Goal: Task Accomplishment & Management: Use online tool/utility

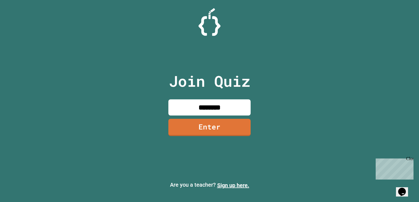
type input "********"
click at [222, 124] on link "Enter" at bounding box center [209, 128] width 83 height 18
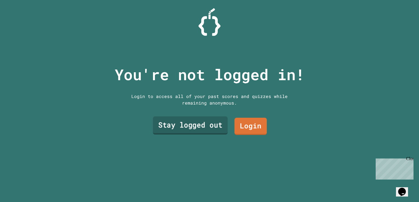
click at [217, 126] on link "Stay logged out" at bounding box center [190, 126] width 75 height 18
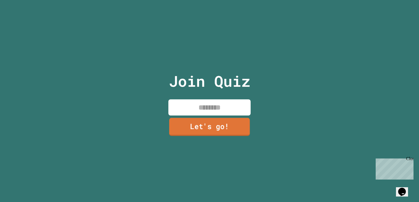
click at [218, 112] on input at bounding box center [209, 108] width 82 height 16
type input "*****"
click at [219, 123] on link "Let's go!" at bounding box center [209, 127] width 81 height 18
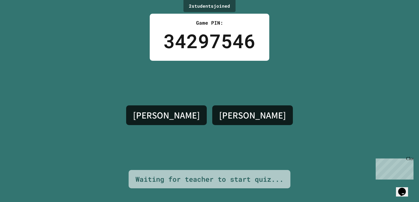
drag, startPoint x: 219, startPoint y: 123, endPoint x: 210, endPoint y: 131, distance: 11.5
click at [210, 131] on div "[PERSON_NAME]" at bounding box center [209, 115] width 172 height 109
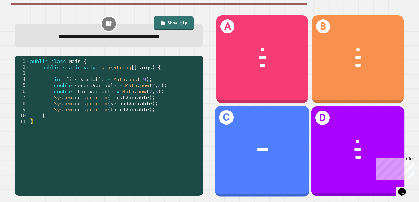
click at [327, 129] on div "* *** ***" at bounding box center [357, 150] width 93 height 44
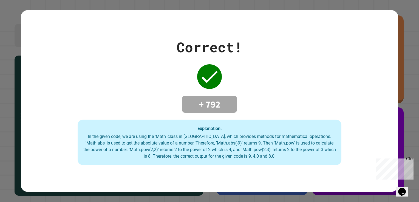
drag, startPoint x: 293, startPoint y: 128, endPoint x: 228, endPoint y: 150, distance: 68.8
click at [228, 150] on div "In the given code, we are using the 'Math' class in [GEOGRAPHIC_DATA], which pr…" at bounding box center [209, 147] width 253 height 26
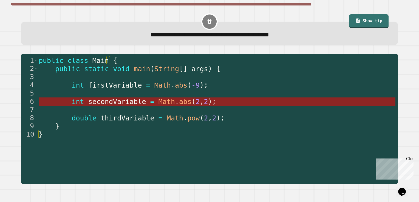
type textarea "**********"
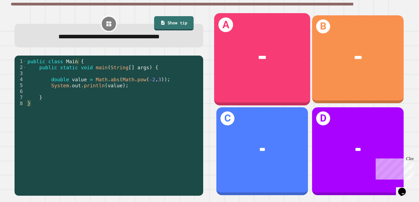
click at [269, 86] on div "A ****" at bounding box center [262, 59] width 96 height 92
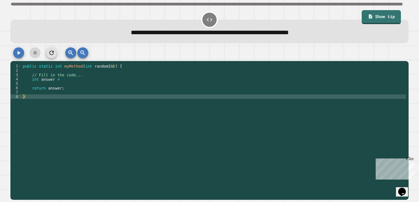
click at [266, 84] on div "public static int myMethod ( int randomInt ) { // Fill in the code... int answe…" at bounding box center [214, 127] width 384 height 127
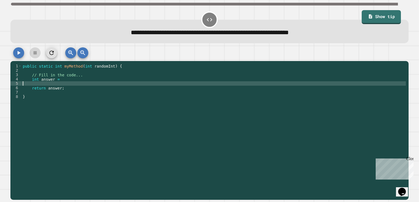
click at [261, 81] on div "public static int myMethod ( int randomInt ) { // Fill in the code... int answe…" at bounding box center [214, 127] width 384 height 127
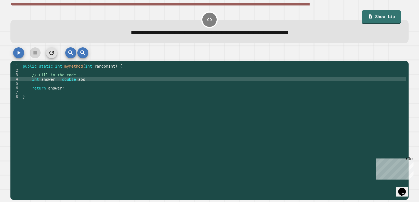
scroll to position [0, 4]
type textarea "**********"
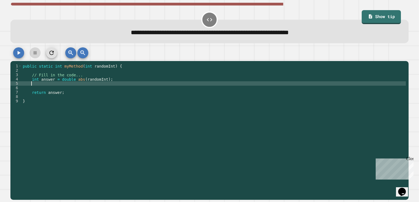
scroll to position [0, 0]
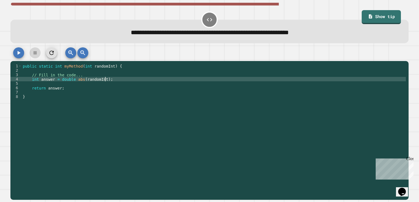
click at [21, 53] on icon "button" at bounding box center [18, 53] width 7 height 7
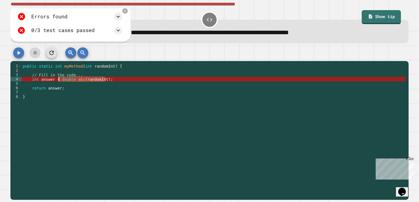
drag, startPoint x: 111, startPoint y: 82, endPoint x: 59, endPoint y: 80, distance: 52.2
click at [59, 80] on div "public static int myMethod ( int randomInt ) { // Fill in the code... int answe…" at bounding box center [214, 127] width 384 height 127
type textarea "**********"
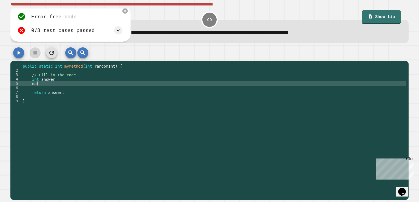
scroll to position [0, 1]
type textarea "****"
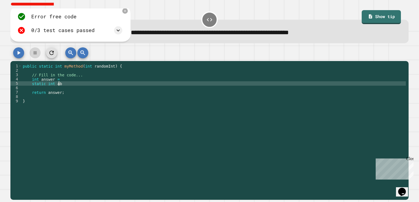
scroll to position [0, 2]
type textarea "**********"
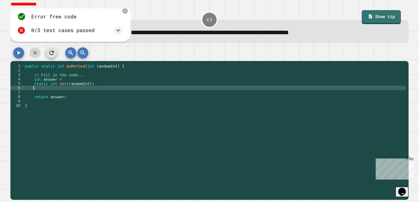
scroll to position [0, 0]
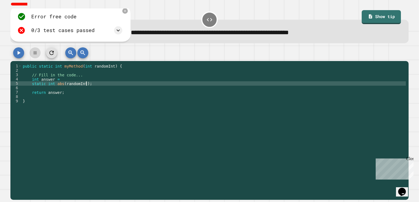
type textarea "**********"
click at [14, 57] on button "button" at bounding box center [18, 52] width 11 height 11
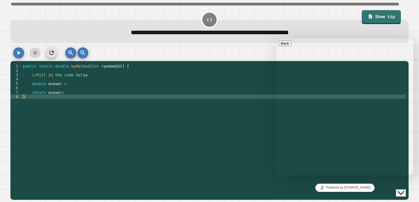
drag, startPoint x: 406, startPoint y: 184, endPoint x: 401, endPoint y: 183, distance: 5.3
click at [406, 190] on button "Close Chat This icon closes the chat window." at bounding box center [401, 193] width 10 height 7
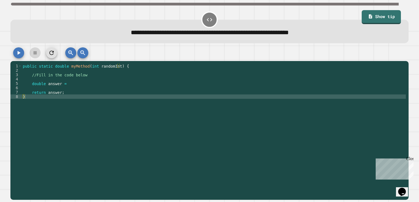
type textarea "*"
click at [76, 98] on div "public static double myMethod ( int randomInt ) { //Fill in the code below doub…" at bounding box center [214, 127] width 384 height 127
click at [85, 78] on div "public static double myMethod ( int randomInt ) { //Fill in the code below doub…" at bounding box center [214, 127] width 384 height 127
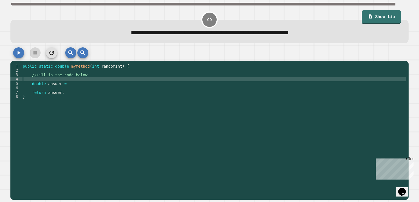
click at [85, 80] on div "public static double myMethod ( int randomInt ) { //Fill in the code below doub…" at bounding box center [214, 127] width 384 height 127
click at [86, 83] on div "public static double myMethod ( int randomInt ) { //Fill in the code below doub…" at bounding box center [214, 127] width 384 height 127
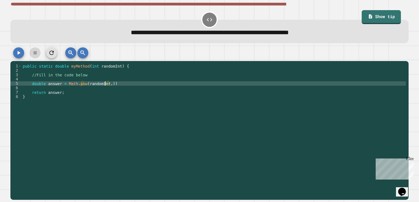
scroll to position [0, 6]
drag, startPoint x: 8, startPoint y: 53, endPoint x: 13, endPoint y: 53, distance: 5.5
click at [13, 53] on div "**********" at bounding box center [209, 101] width 419 height 202
drag, startPoint x: 13, startPoint y: 53, endPoint x: 24, endPoint y: 53, distance: 10.4
click at [18, 53] on icon "button" at bounding box center [19, 53] width 3 height 4
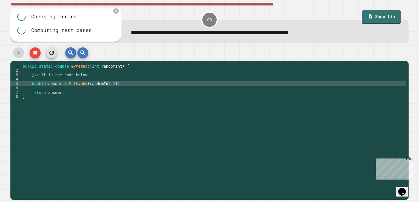
click at [109, 82] on div "public static double myMethod ( int randomInt ) { //Fill in the code below doub…" at bounding box center [214, 127] width 384 height 127
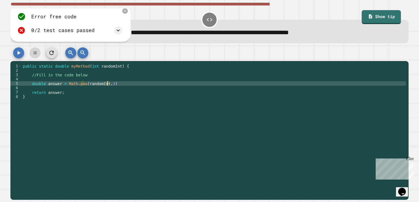
scroll to position [0, 5]
click at [16, 53] on icon "button" at bounding box center [18, 53] width 7 height 7
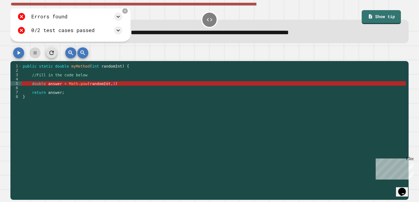
click at [107, 84] on div "public static double myMethod ( int randomInt ) { //Fill in the code below doub…" at bounding box center [214, 127] width 384 height 127
click at [104, 84] on div "public static double myMethod ( int randomInt ) { //Fill in the code below doub…" at bounding box center [214, 127] width 384 height 127
click at [106, 84] on div "public static double myMethod ( int randomInt ) { //Fill in the code below doub…" at bounding box center [214, 127] width 384 height 127
click at [108, 84] on div "public static double myMethod ( int randomInt ) { //Fill in the code below doub…" at bounding box center [214, 127] width 384 height 127
click at [111, 84] on div "public static double myMethod ( int randomInt ) { //Fill in the code below doub…" at bounding box center [214, 127] width 384 height 127
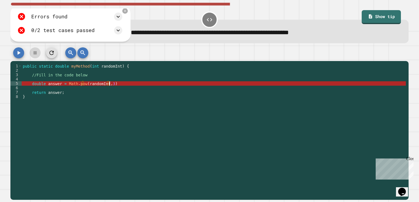
scroll to position [0, 6]
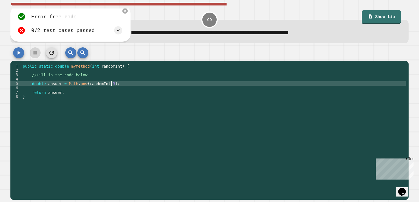
type textarea "**********"
click at [21, 56] on icon "button" at bounding box center [18, 53] width 7 height 7
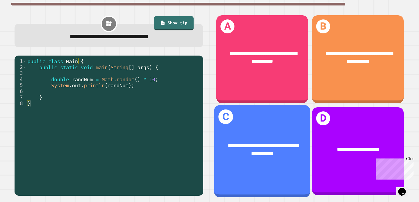
click at [232, 116] on div "**********" at bounding box center [262, 151] width 96 height 92
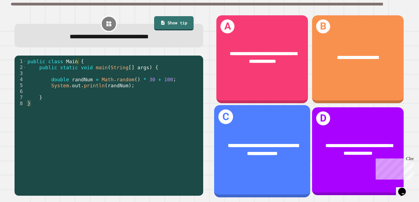
click at [262, 131] on div "**********" at bounding box center [262, 149] width 96 height 37
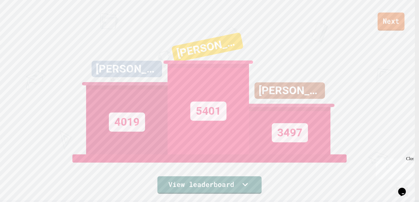
click at [381, 27] on link "Next" at bounding box center [391, 22] width 27 height 18
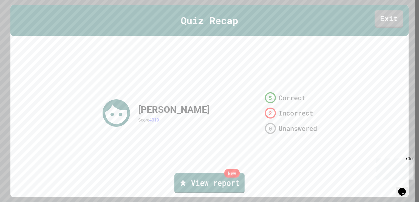
click at [221, 184] on link "New View report" at bounding box center [209, 184] width 70 height 20
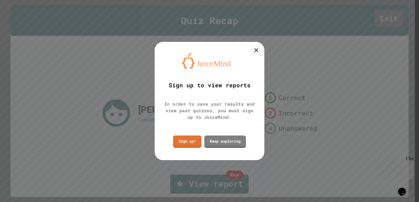
click at [254, 55] on div "Sign up to view reports In order to save your results and view past quizzes, yo…" at bounding box center [210, 101] width 110 height 118
click at [258, 48] on icon at bounding box center [256, 50] width 8 height 8
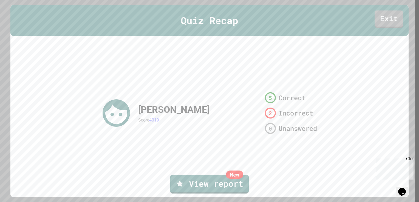
click at [399, 6] on div "Quiz Recap Exit" at bounding box center [209, 20] width 398 height 31
click at [388, 16] on link "Exit" at bounding box center [389, 18] width 27 height 18
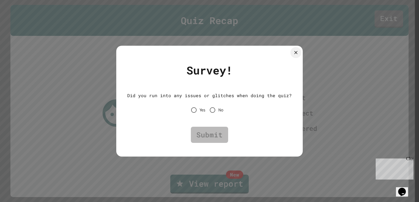
click at [220, 107] on span "No" at bounding box center [220, 110] width 5 height 7
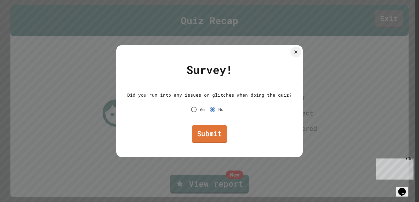
click at [210, 132] on link "Submit" at bounding box center [209, 134] width 35 height 18
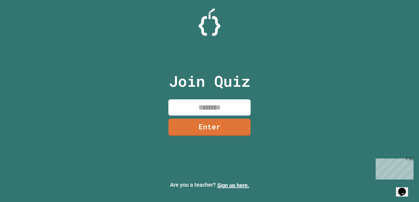
click at [206, 109] on input at bounding box center [209, 108] width 82 height 16
type input "********"
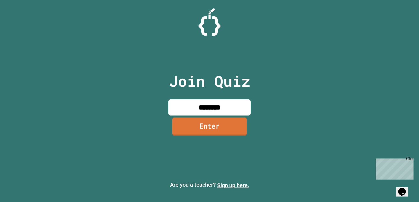
click at [209, 125] on link "Enter" at bounding box center [209, 127] width 75 height 18
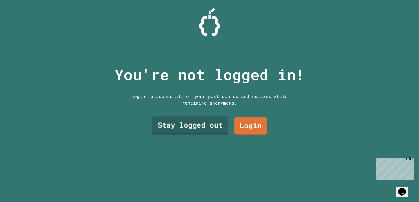
click at [219, 122] on link "Stay logged out" at bounding box center [191, 126] width 76 height 18
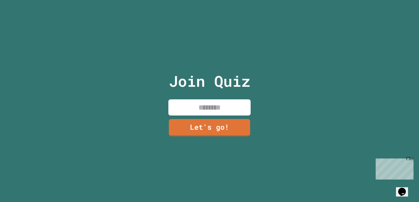
click at [224, 113] on input at bounding box center [209, 108] width 82 height 16
type input "*"
type input "*****"
click at [225, 123] on link "Let's go!" at bounding box center [209, 127] width 82 height 18
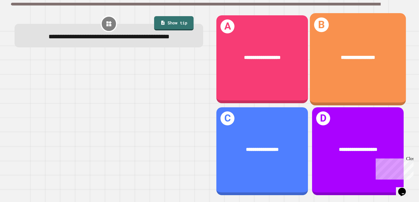
click at [357, 84] on div "**********" at bounding box center [358, 59] width 96 height 92
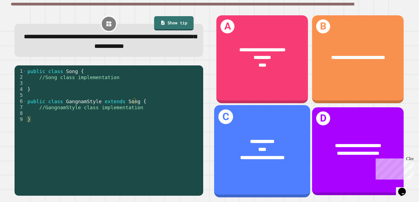
click at [270, 154] on div "**********" at bounding box center [262, 158] width 75 height 8
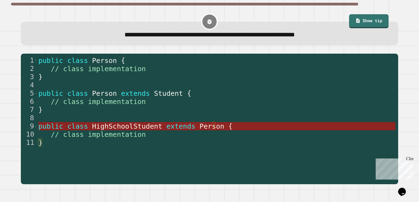
type textarea "**********"
click at [122, 127] on span "HighSchoolStudent" at bounding box center [127, 127] width 70 height 8
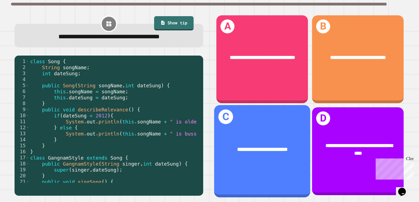
click at [287, 150] on div "**********" at bounding box center [262, 150] width 96 height 29
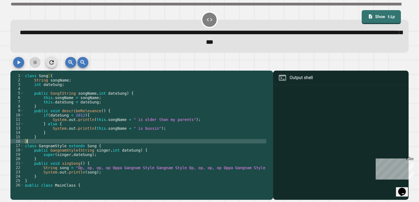
click at [67, 144] on div "class Song { String songName ; int dateSung ; public Song ( String songName , i…" at bounding box center [187, 133] width 327 height 118
click at [73, 138] on div "class Song { String songName ; int dateSung ; public Song ( String songName , i…" at bounding box center [187, 133] width 327 height 118
type textarea "*"
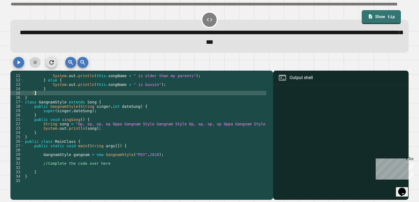
scroll to position [44, 0]
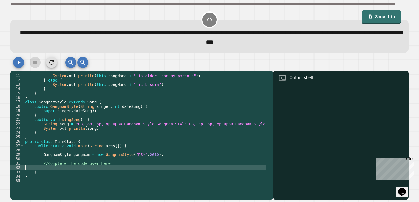
click at [110, 167] on div "System . out . println ( this . songName + " is older than my parents" ) ; } el…" at bounding box center [187, 133] width 327 height 118
click at [117, 162] on div "System . out . println ( this . songName + " is older than my parents" ) ; } el…" at bounding box center [187, 133] width 327 height 118
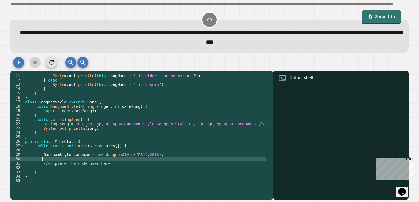
click at [117, 166] on div "System . out . println ( this . songName + " is older than my parents" ) ; } el…" at bounding box center [187, 133] width 327 height 118
type textarea "**********"
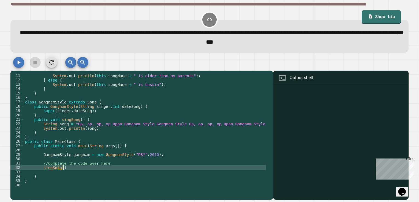
scroll to position [0, 2]
type textarea "**********"
click at [21, 66] on icon "button" at bounding box center [18, 62] width 7 height 7
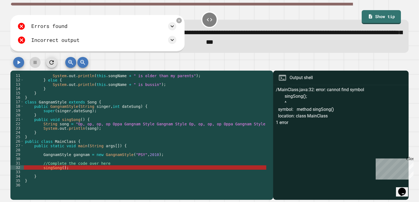
click at [178, 22] on div "Errors found /MainClass.java:32: error: cannot find symbol singSong(); ^ symbol…" at bounding box center [97, 34] width 174 height 38
click at [178, 22] on icon at bounding box center [179, 20] width 5 height 5
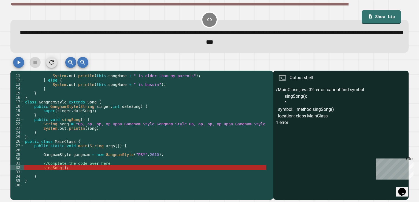
click at [62, 171] on div "System . out . println ( this . songName + " is older than my parents" ) ; } el…" at bounding box center [187, 133] width 327 height 118
click at [360, 9] on div "**********" at bounding box center [210, 32] width 402 height 47
click at [363, 13] on link "Show tip" at bounding box center [381, 16] width 36 height 15
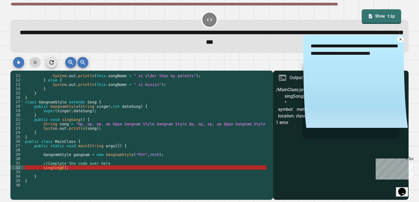
type textarea "*"
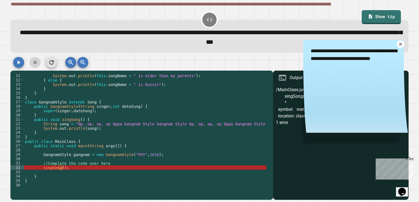
click at [398, 47] on icon at bounding box center [400, 44] width 5 height 5
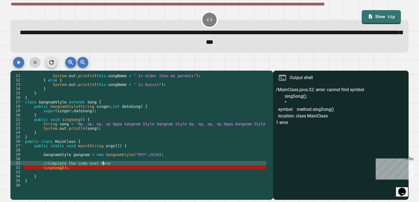
click at [119, 166] on div "System . out . println ( this . songName + " is older than my parents" ) ; } el…" at bounding box center [187, 133] width 327 height 118
click at [116, 169] on div "System . out . println ( this . songName + " is older than my parents" ) ; } el…" at bounding box center [187, 133] width 327 height 118
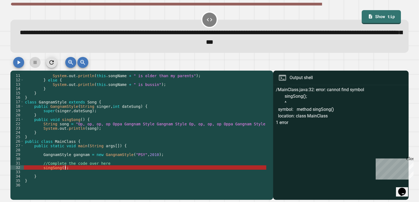
click at [116, 169] on div "System . out . println ( this . songName + " is older than my parents" ) ; } el…" at bounding box center [187, 133] width 327 height 118
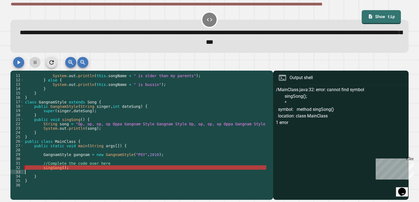
click at [116, 169] on div "System . out . println ( this . songName + " is older than my parents" ) ; } el…" at bounding box center [145, 131] width 242 height 114
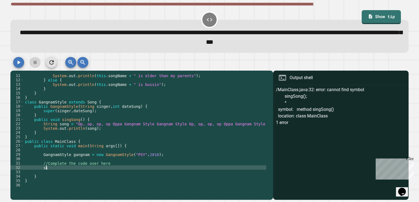
type textarea "*"
type textarea "**********"
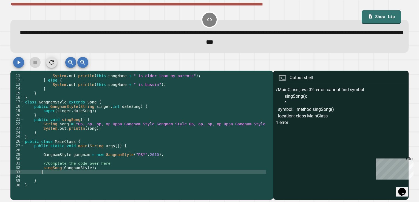
type textarea "*"
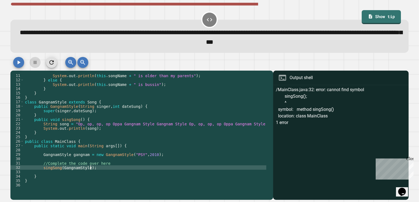
click at [17, 68] on button "button" at bounding box center [18, 62] width 11 height 11
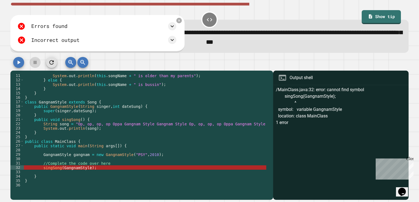
click at [181, 19] on div "Errors found /MainClass.java:32: error: cannot find symbol singSong(GangnamStyl…" at bounding box center [97, 34] width 174 height 38
click at [176, 25] on div "Errors found" at bounding box center [96, 26] width 159 height 9
click at [179, 23] on icon at bounding box center [179, 20] width 5 height 5
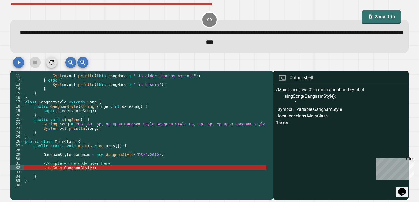
click at [85, 168] on div "System . out . println ( this . songName + " is older than my parents" ) ; } el…" at bounding box center [187, 133] width 327 height 118
click at [87, 168] on div "System . out . println ( this . songName + " is older than my parents" ) ; } el…" at bounding box center [187, 133] width 327 height 118
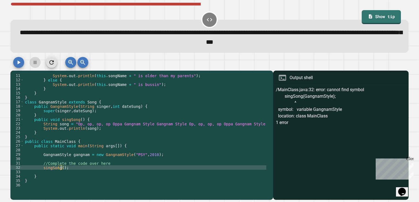
click at [20, 64] on icon "button" at bounding box center [18, 62] width 7 height 7
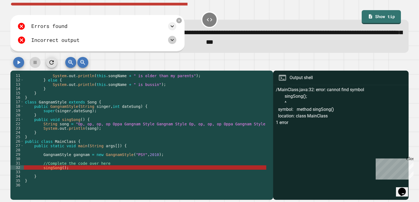
click at [173, 43] on icon at bounding box center [172, 40] width 7 height 7
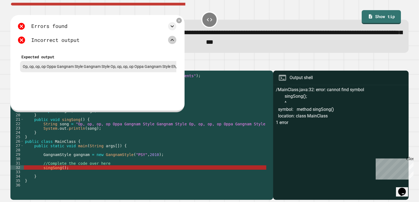
click at [174, 31] on div "Errors found" at bounding box center [96, 26] width 159 height 9
click at [172, 30] on div at bounding box center [172, 26] width 8 height 8
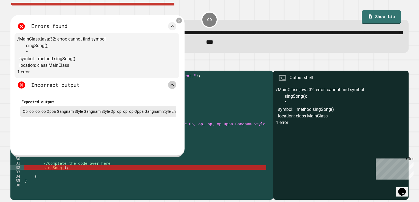
click at [179, 20] on icon at bounding box center [179, 21] width 4 height 4
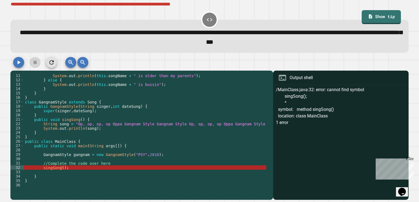
click at [45, 171] on div "System . out . println ( this . songName + " is older than my parents" ) ; } el…" at bounding box center [187, 133] width 327 height 118
click at [41, 170] on div "System . out . println ( this . songName + " is older than my parents" ) ; } el…" at bounding box center [187, 133] width 327 height 118
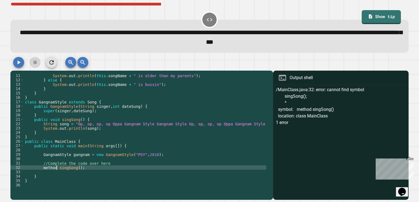
scroll to position [0, 2]
click at [23, 65] on button "button" at bounding box center [18, 62] width 11 height 11
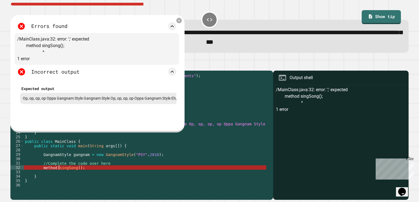
click at [59, 171] on div "System . out . println ( this . songName + " is older than my parents" ) ; } el…" at bounding box center [187, 133] width 327 height 118
click at [57, 171] on div "System . out . println ( this . songName + " is older than my parents" ) ; } el…" at bounding box center [187, 133] width 327 height 118
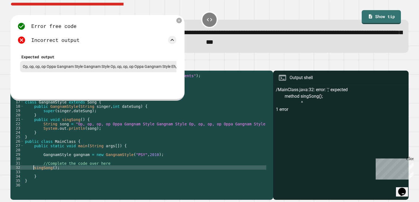
scroll to position [0, 2]
type textarea "*"
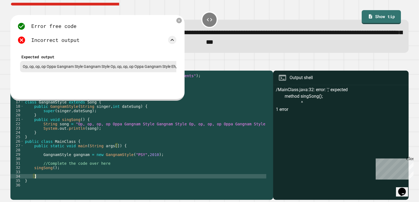
drag, startPoint x: 56, startPoint y: 180, endPoint x: 188, endPoint y: 62, distance: 177.4
click at [207, 67] on div at bounding box center [209, 64] width 398 height 14
click at [180, 23] on icon at bounding box center [179, 20] width 4 height 4
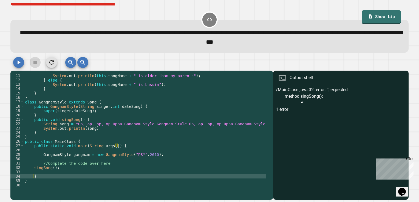
click at [21, 66] on icon "button" at bounding box center [18, 62] width 7 height 7
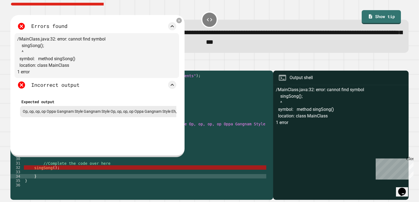
click at [30, 173] on div "System . out . println ( this . songName + " is older than my parents" ) ; } el…" at bounding box center [187, 133] width 327 height 118
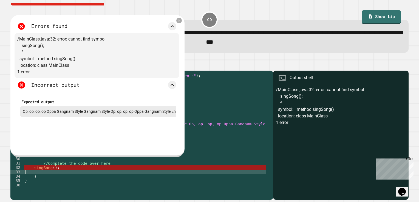
click at [32, 174] on div "System . out . println ( this . songName + " is older than my parents" ) ; } el…" at bounding box center [187, 133] width 327 height 118
click at [34, 170] on div "System . out . println ( this . songName + " is older than my parents" ) ; } el…" at bounding box center [187, 133] width 327 height 118
type textarea "**********"
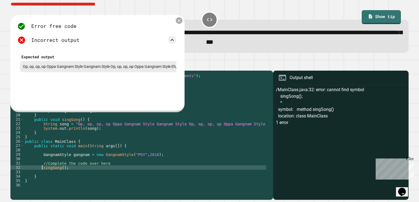
click at [180, 23] on icon at bounding box center [179, 20] width 5 height 5
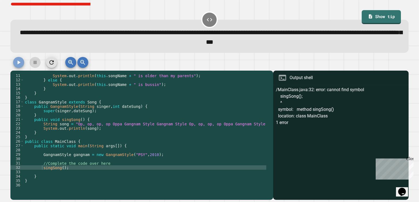
click at [22, 68] on button "button" at bounding box center [18, 62] width 11 height 11
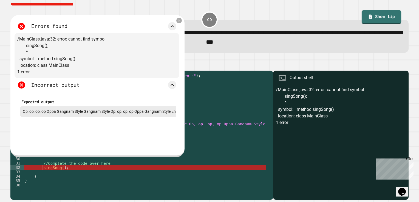
click at [386, 16] on link "Show tip" at bounding box center [381, 17] width 39 height 14
type textarea "*"
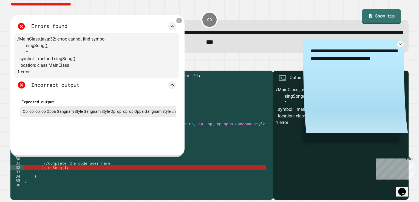
click at [386, 16] on link "Show tip" at bounding box center [381, 16] width 39 height 15
click at [398, 45] on icon at bounding box center [400, 44] width 5 height 5
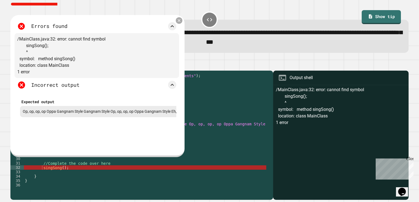
click at [179, 20] on icon at bounding box center [179, 20] width 5 height 5
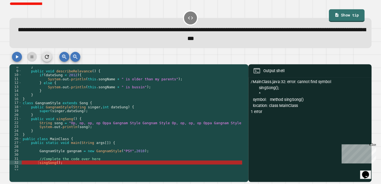
scroll to position [48, 0]
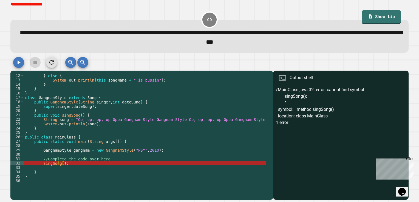
click at [58, 166] on div "} else { System . out . println ( this . songName + " is bussin" ) ; } } } clas…" at bounding box center [187, 133] width 327 height 118
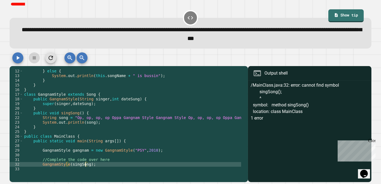
scroll to position [0, 4]
type textarea "**********"
drag, startPoint x: 7, startPoint y: 62, endPoint x: 15, endPoint y: 62, distance: 7.4
click at [15, 62] on div "**********" at bounding box center [190, 92] width 381 height 184
drag, startPoint x: 15, startPoint y: 62, endPoint x: 19, endPoint y: 62, distance: 4.4
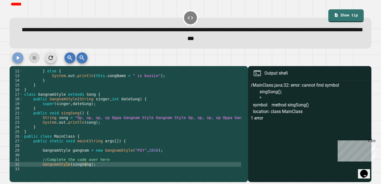
click at [19, 61] on icon "button" at bounding box center [18, 58] width 7 height 7
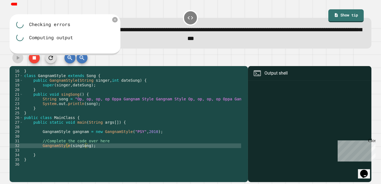
scroll to position [70, 0]
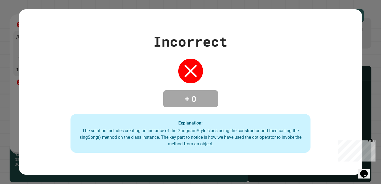
drag, startPoint x: 318, startPoint y: 12, endPoint x: 248, endPoint y: 57, distance: 83.2
click at [249, 57] on div "Incorrect + 0 Explanation: The solution includes creating an instance of the Ga…" at bounding box center [190, 92] width 343 height 122
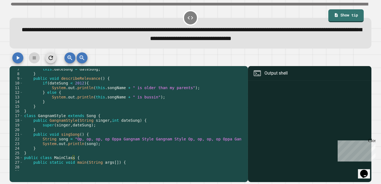
scroll to position [51, 0]
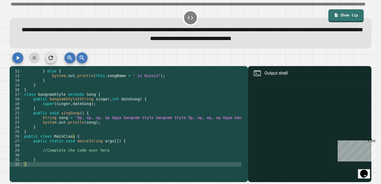
click at [92, 156] on div "} else { System . out . println ( this . songName + " is bussin" ) ; } } } clas…" at bounding box center [186, 122] width 327 height 107
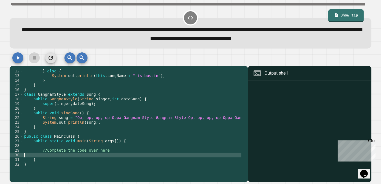
click at [93, 152] on div "} else { System . out . println ( this . songName + " is bussin" ) ; } } } clas…" at bounding box center [186, 122] width 327 height 107
type textarea "**********"
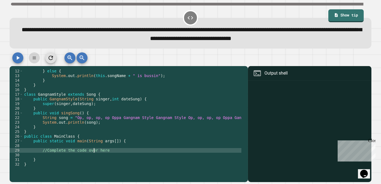
click at [93, 154] on div "} else { System . out . println ( this . songName + " is bussin" ) ; } } } clas…" at bounding box center [186, 122] width 327 height 107
click at [94, 159] on div "} else { System . out . println ( this . songName + " is bussin" ) ; } } } clas…" at bounding box center [186, 122] width 327 height 107
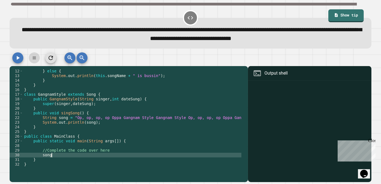
scroll to position [0, 1]
type textarea "****"
type textarea "**********"
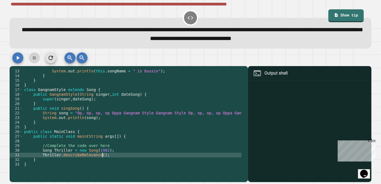
scroll to position [56, 0]
click at [21, 61] on button "button" at bounding box center [17, 57] width 11 height 11
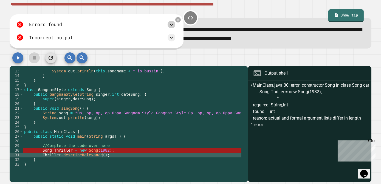
click at [173, 28] on icon at bounding box center [171, 24] width 7 height 7
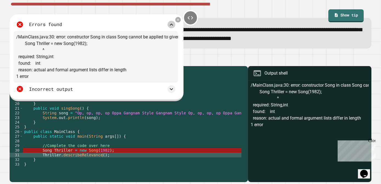
click at [107, 83] on div "/MainClass.java:30: error: constructor Song in class Song cannot be applied to …" at bounding box center [95, 57] width 165 height 52
click at [108, 83] on div "/MainClass.java:30: error: constructor Song in class Song cannot be applied to …" at bounding box center [95, 57] width 165 height 52
drag, startPoint x: 110, startPoint y: 84, endPoint x: 112, endPoint y: 85, distance: 2.8
click at [112, 83] on div "/MainClass.java:30: error: constructor Song in class Song cannot be applied to …" at bounding box center [95, 57] width 165 height 52
drag, startPoint x: 182, startPoint y: 24, endPoint x: 177, endPoint y: 24, distance: 4.9
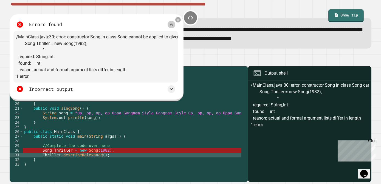
click at [181, 24] on div "Errors found /MainClass.java:30: error: constructor Song in class Song cannot b…" at bounding box center [97, 57] width 174 height 87
click at [177, 22] on icon at bounding box center [178, 19] width 5 height 5
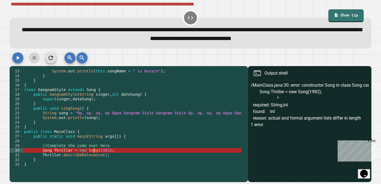
click at [94, 152] on div "System . out . println ( this . songName + " is bussin" ) ; } } } class Gangnam…" at bounding box center [186, 122] width 327 height 107
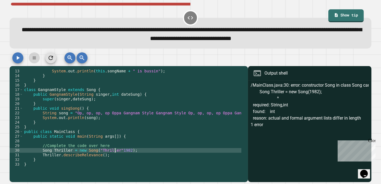
scroll to position [0, 7]
type textarea "**********"
click at [22, 63] on div at bounding box center [191, 59] width 362 height 14
click at [20, 60] on icon "button" at bounding box center [18, 58] width 7 height 7
